Goal: Task Accomplishment & Management: Manage account settings

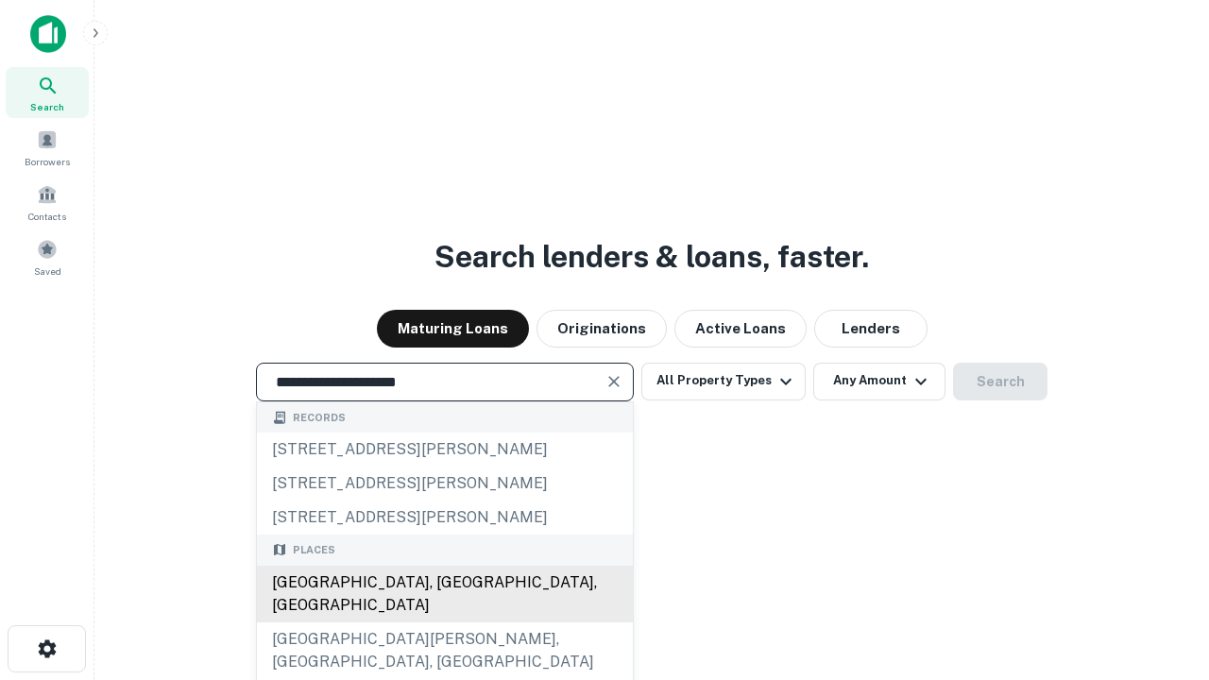
click at [444, 622] on div "[GEOGRAPHIC_DATA], [GEOGRAPHIC_DATA], [GEOGRAPHIC_DATA]" at bounding box center [445, 594] width 376 height 57
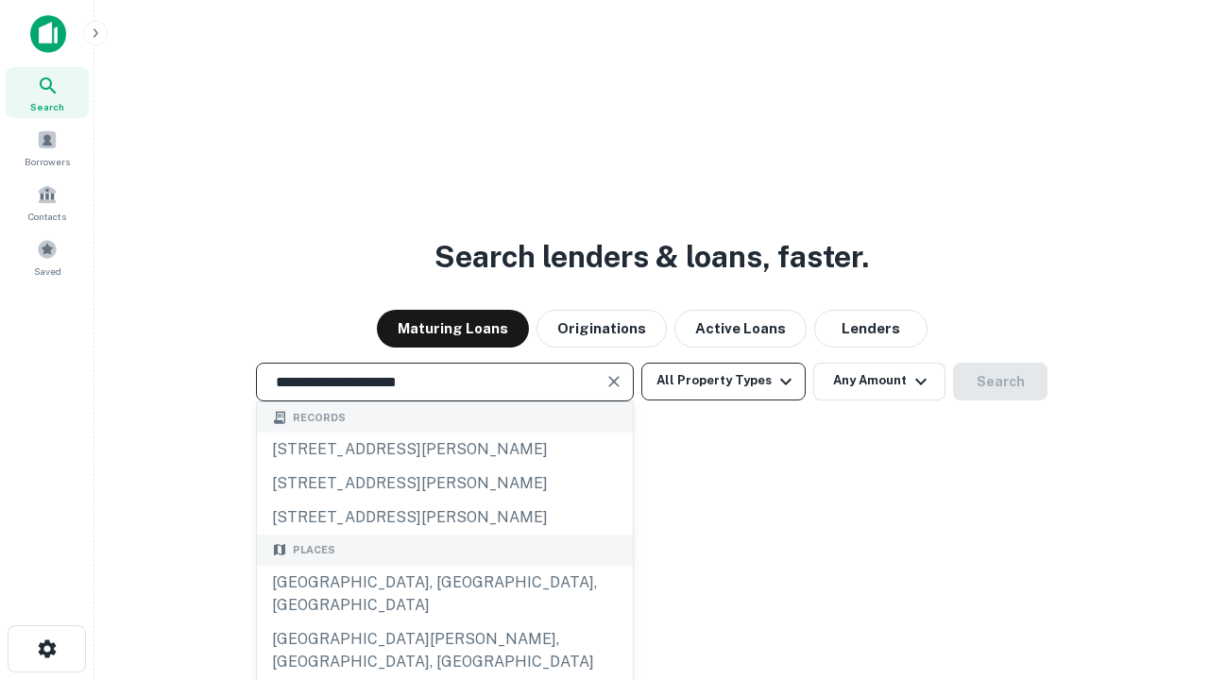
type input "**********"
click at [723, 381] on button "All Property Types" at bounding box center [723, 382] width 164 height 38
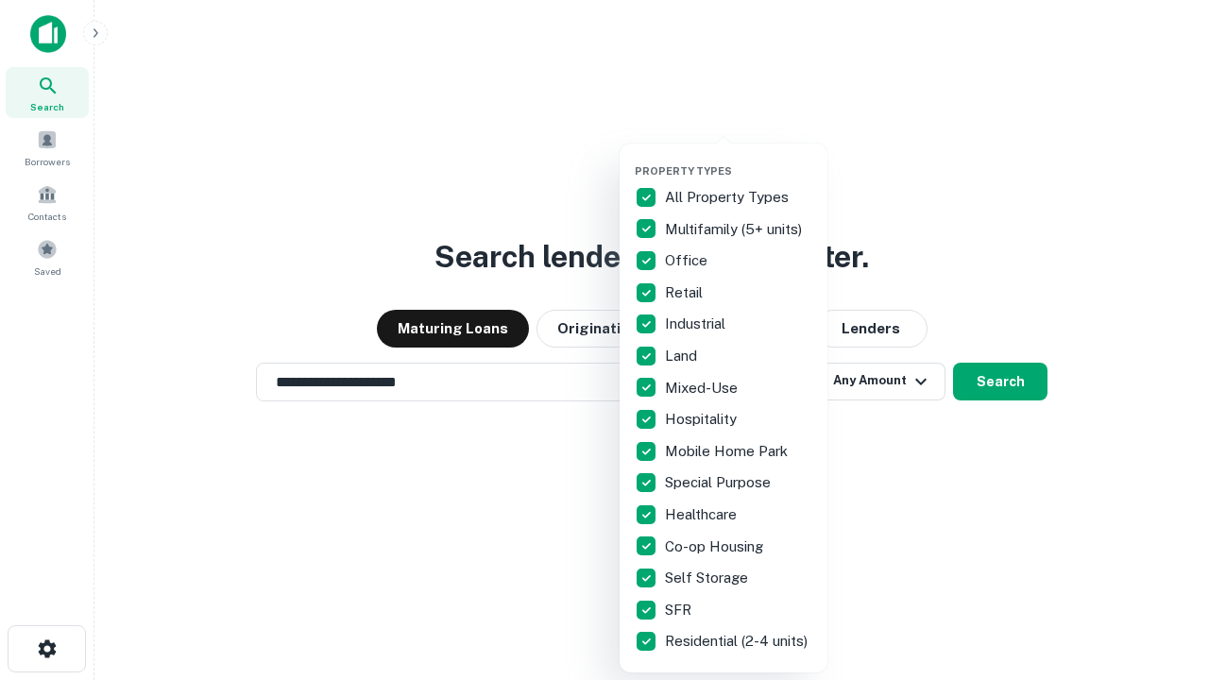
click at [738, 159] on button "button" at bounding box center [739, 159] width 208 height 1
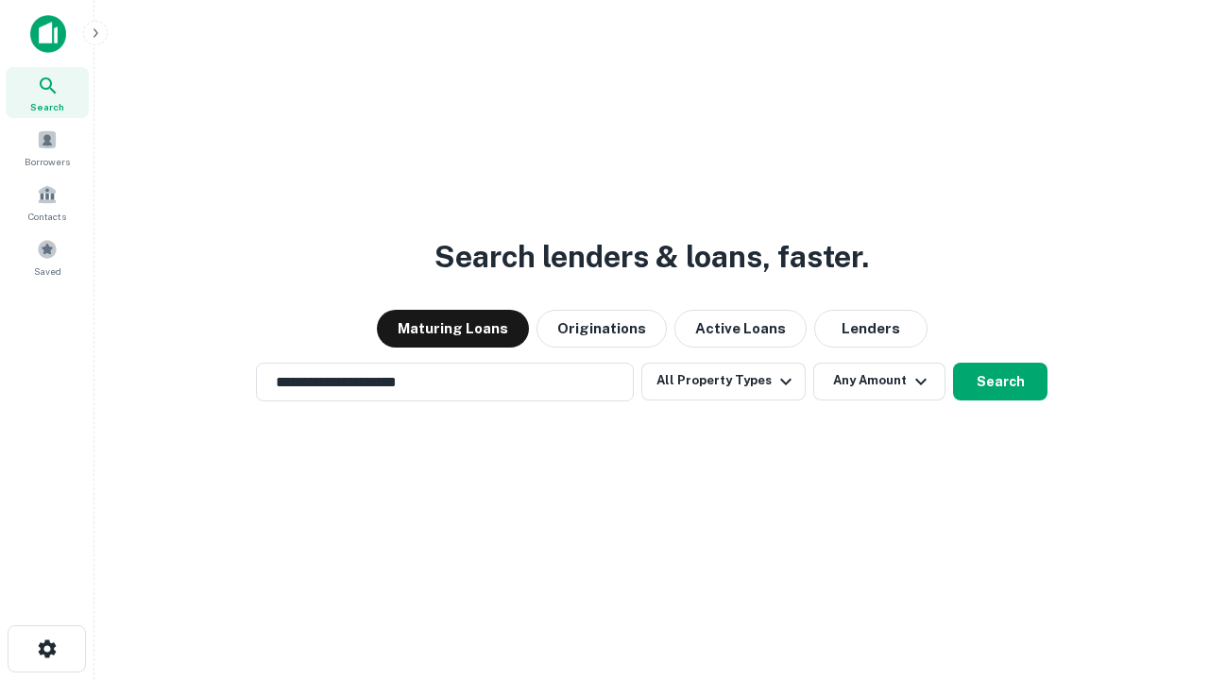
scroll to position [29, 0]
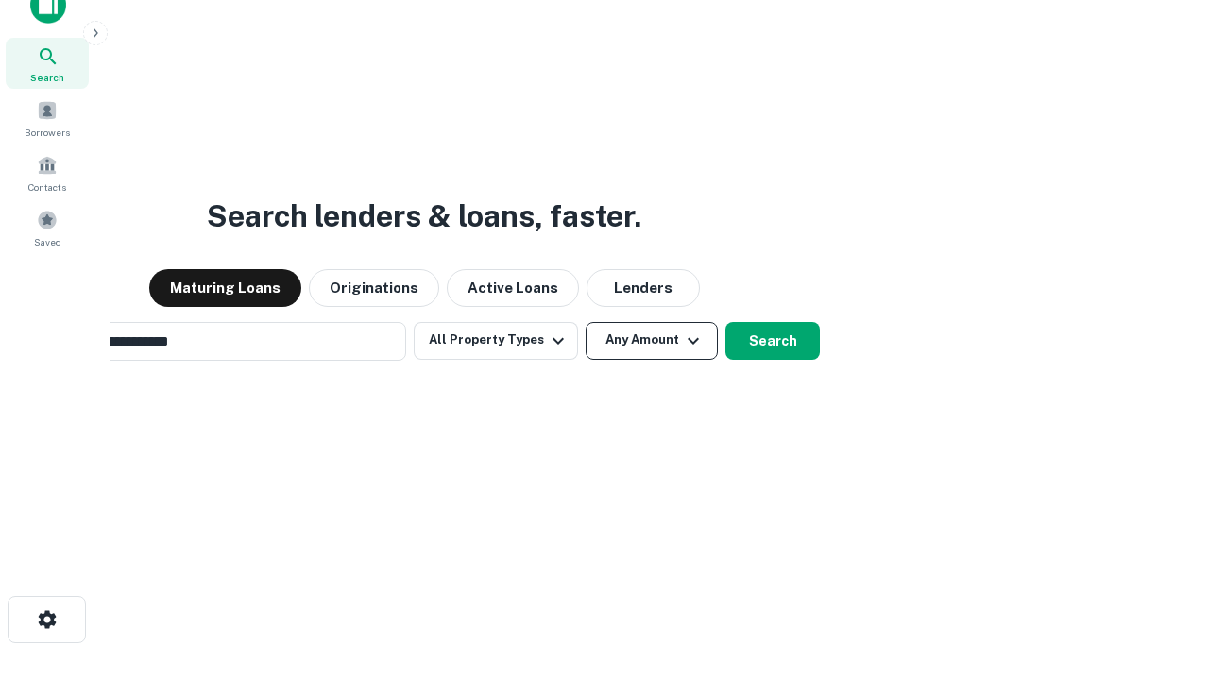
click at [585, 322] on button "Any Amount" at bounding box center [651, 341] width 132 height 38
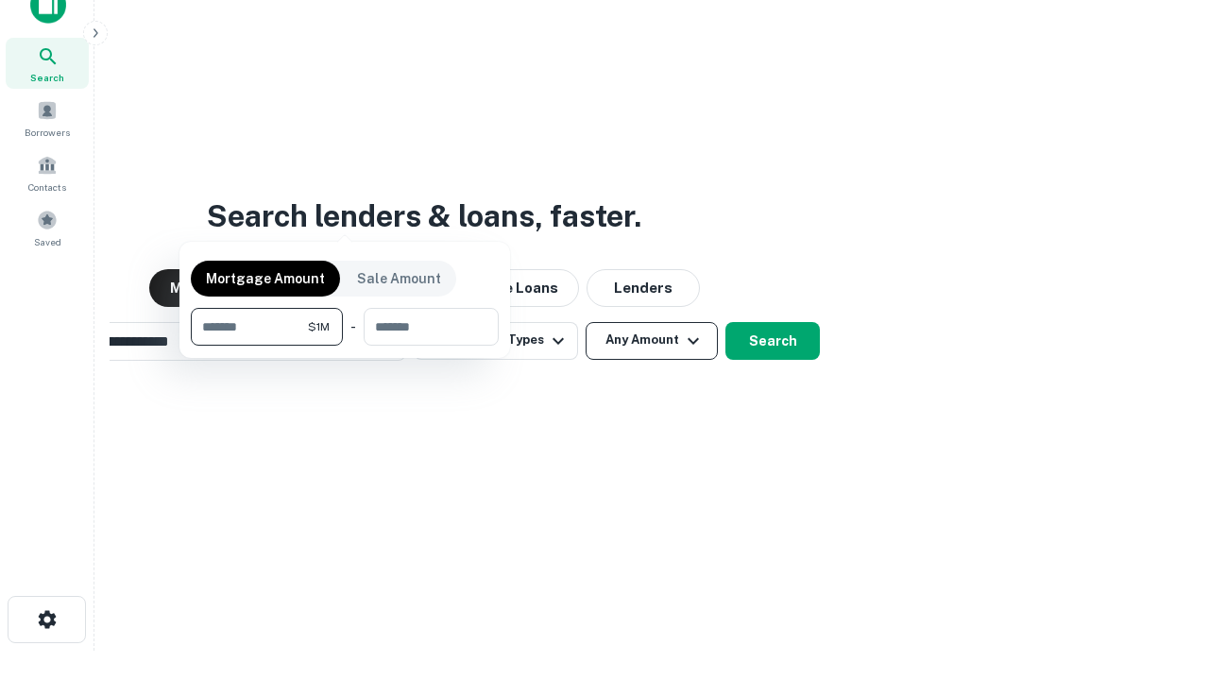
scroll to position [30, 0]
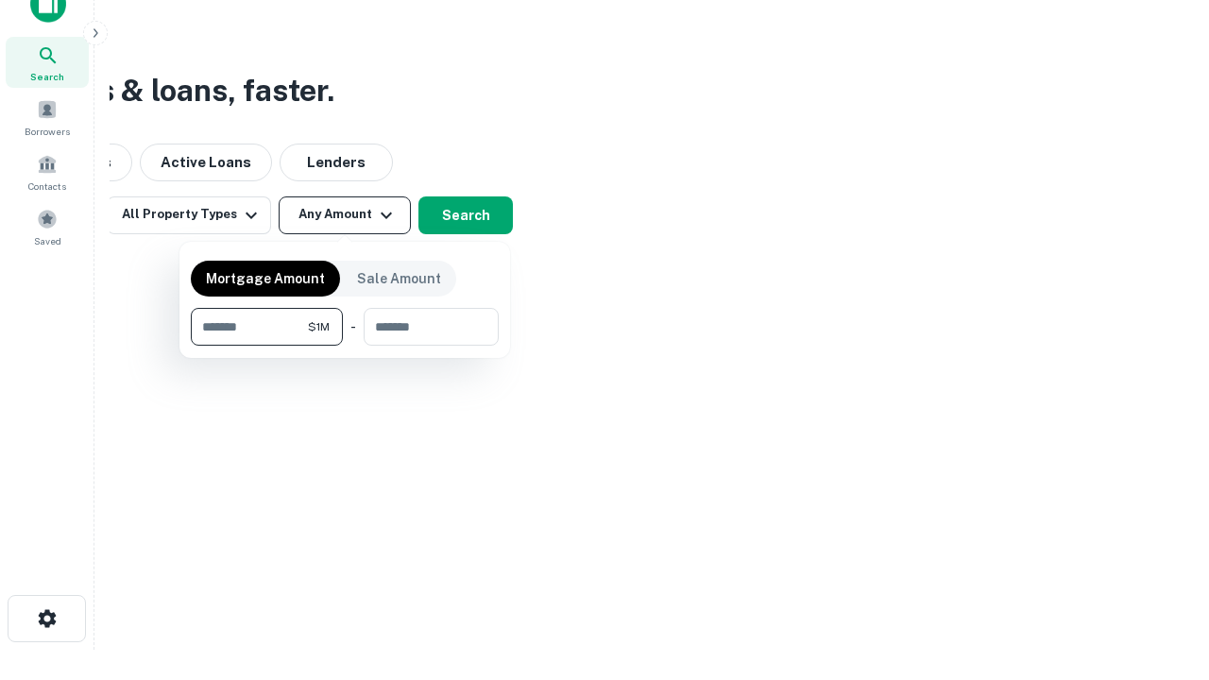
type input "*******"
click at [345, 346] on button "button" at bounding box center [345, 346] width 308 height 1
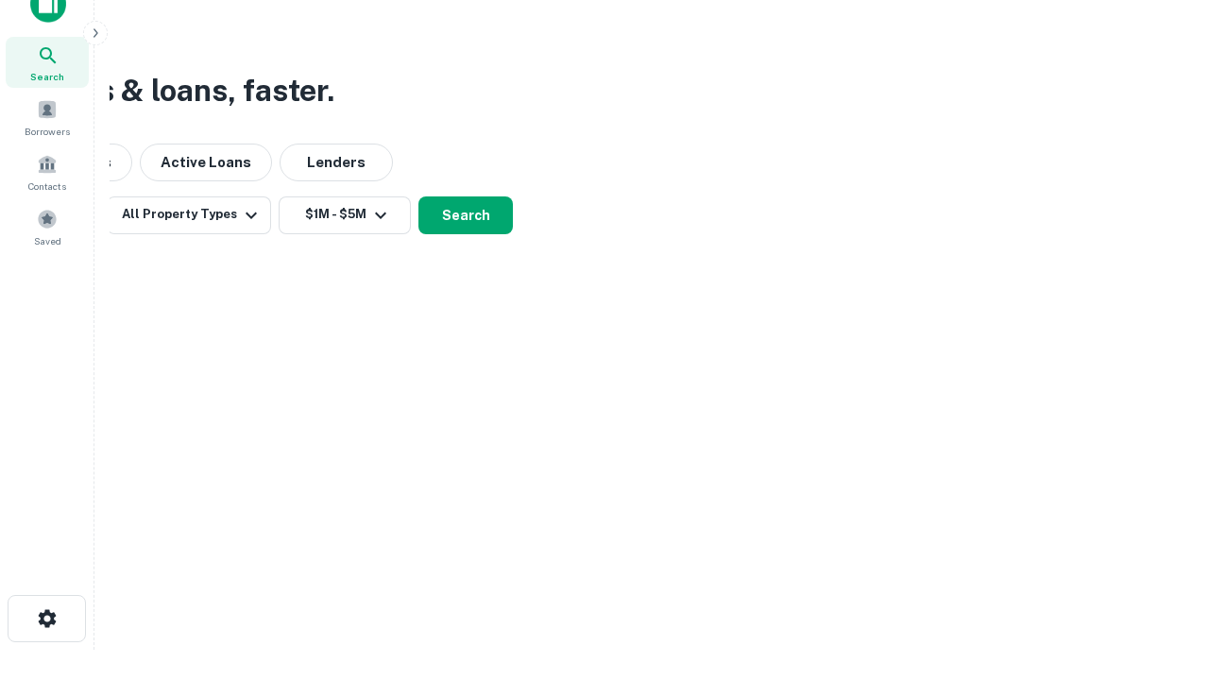
scroll to position [29, 0]
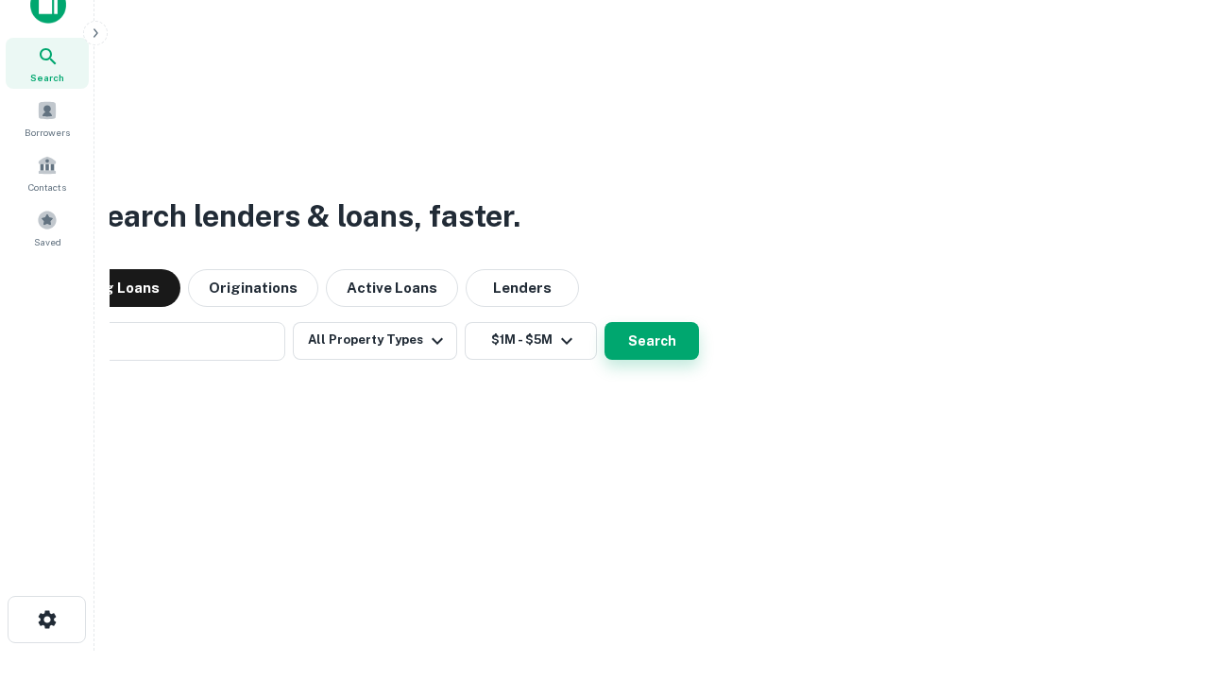
click at [604, 322] on button "Search" at bounding box center [651, 341] width 94 height 38
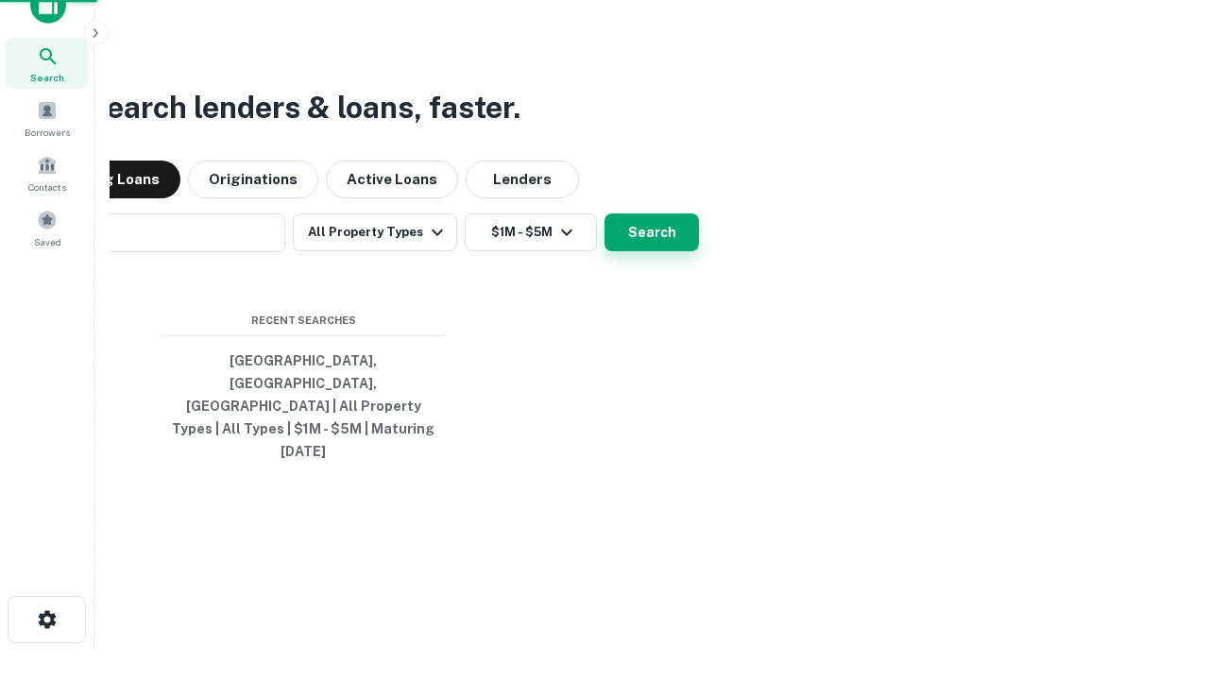
scroll to position [30, 0]
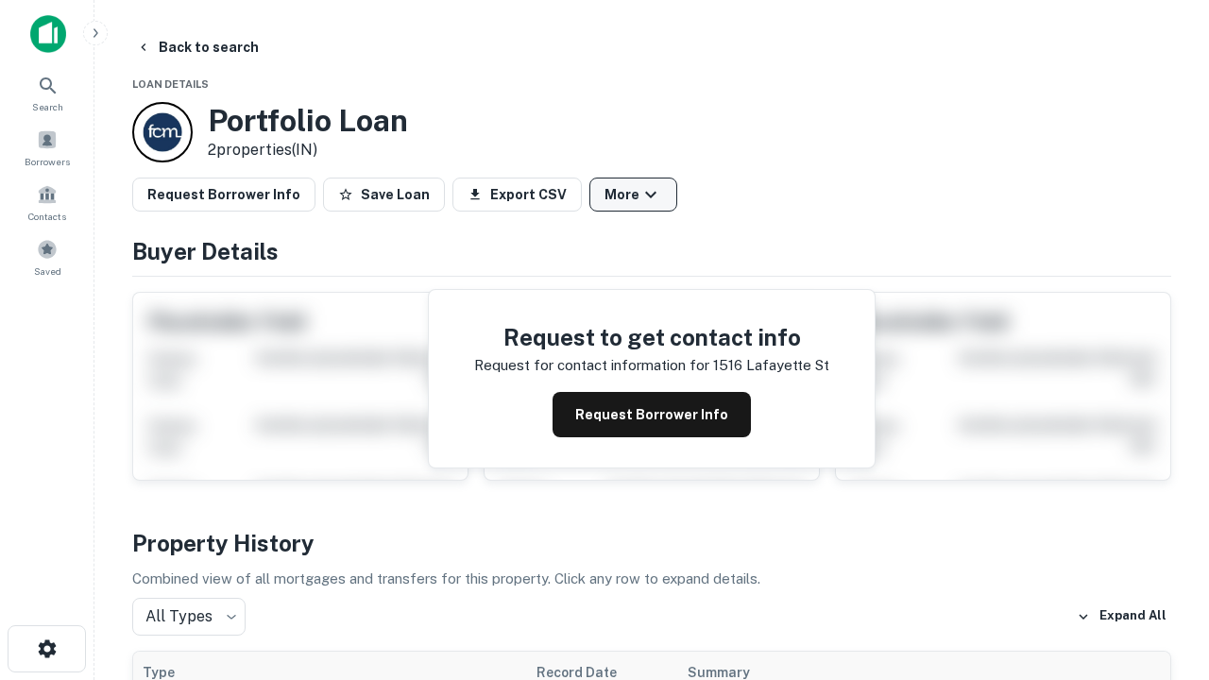
click at [633, 195] on button "More" at bounding box center [633, 195] width 88 height 34
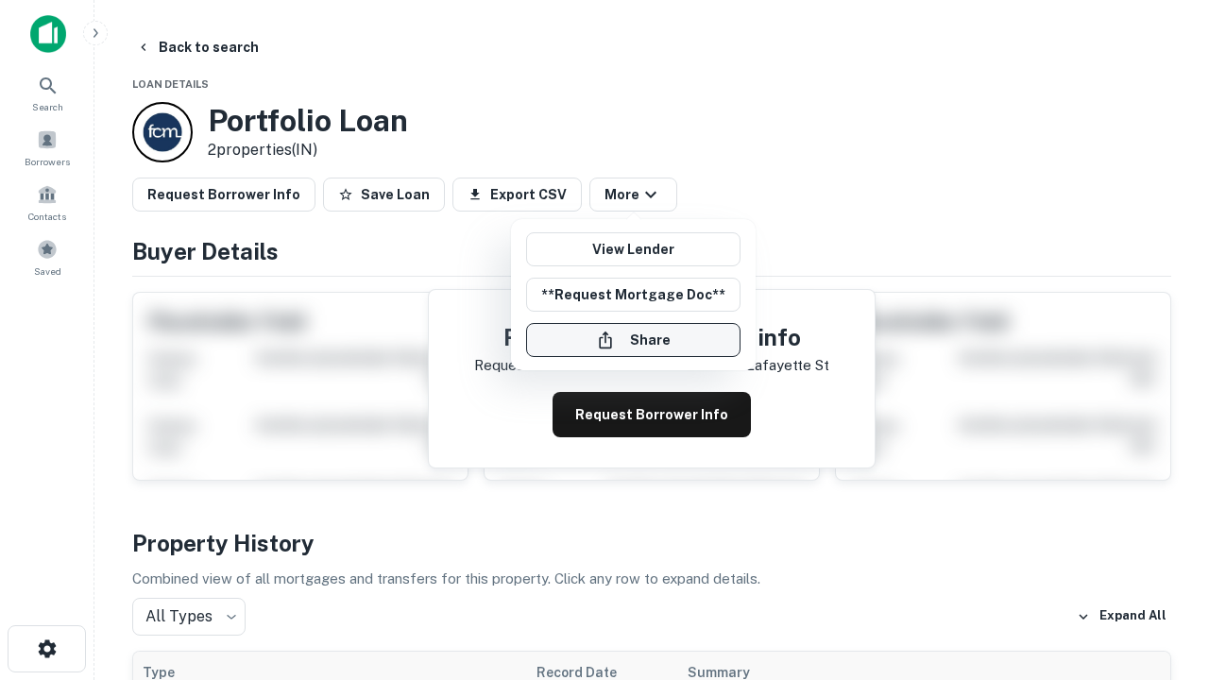
click at [633, 340] on button "Share" at bounding box center [633, 340] width 214 height 34
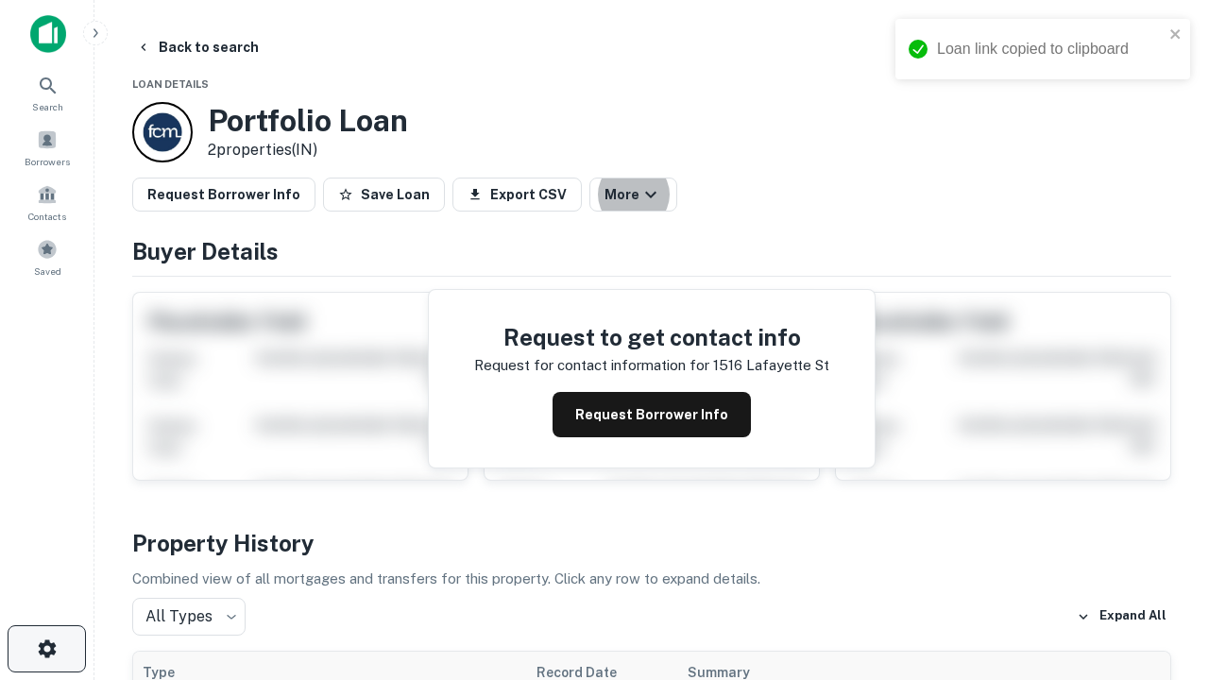
click at [46, 649] on icon "button" at bounding box center [47, 648] width 23 height 23
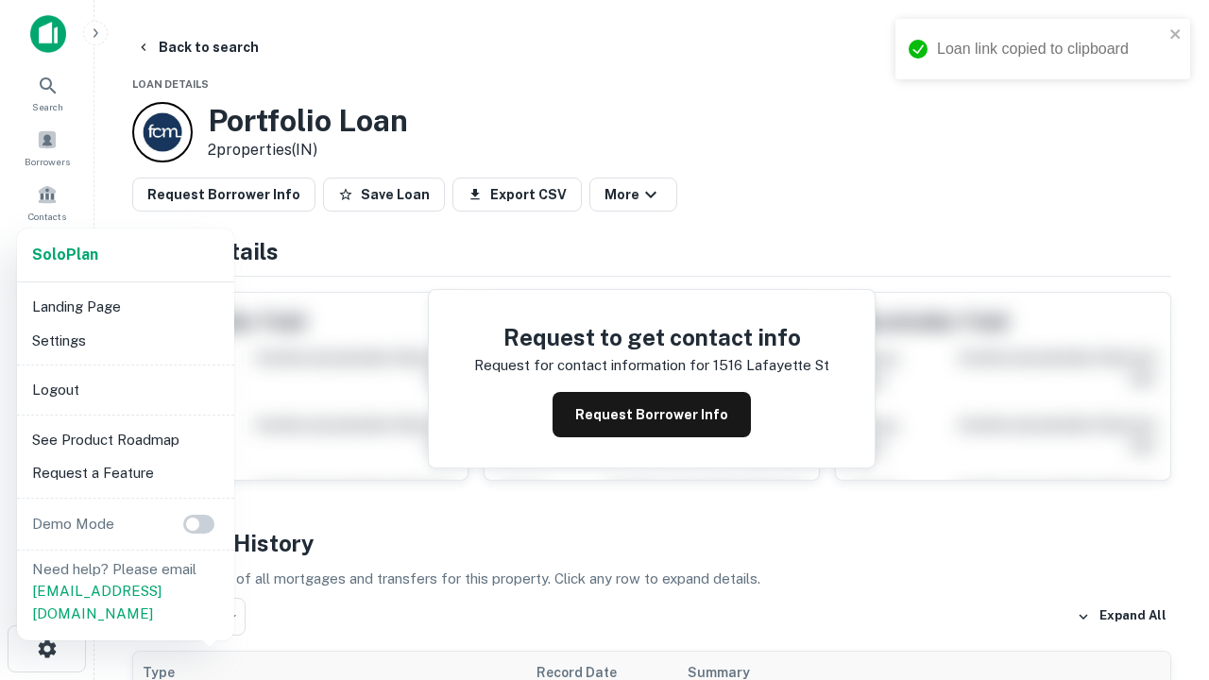
click at [125, 389] on li "Logout" at bounding box center [126, 390] width 202 height 34
